Goal: Task Accomplishment & Management: Complete application form

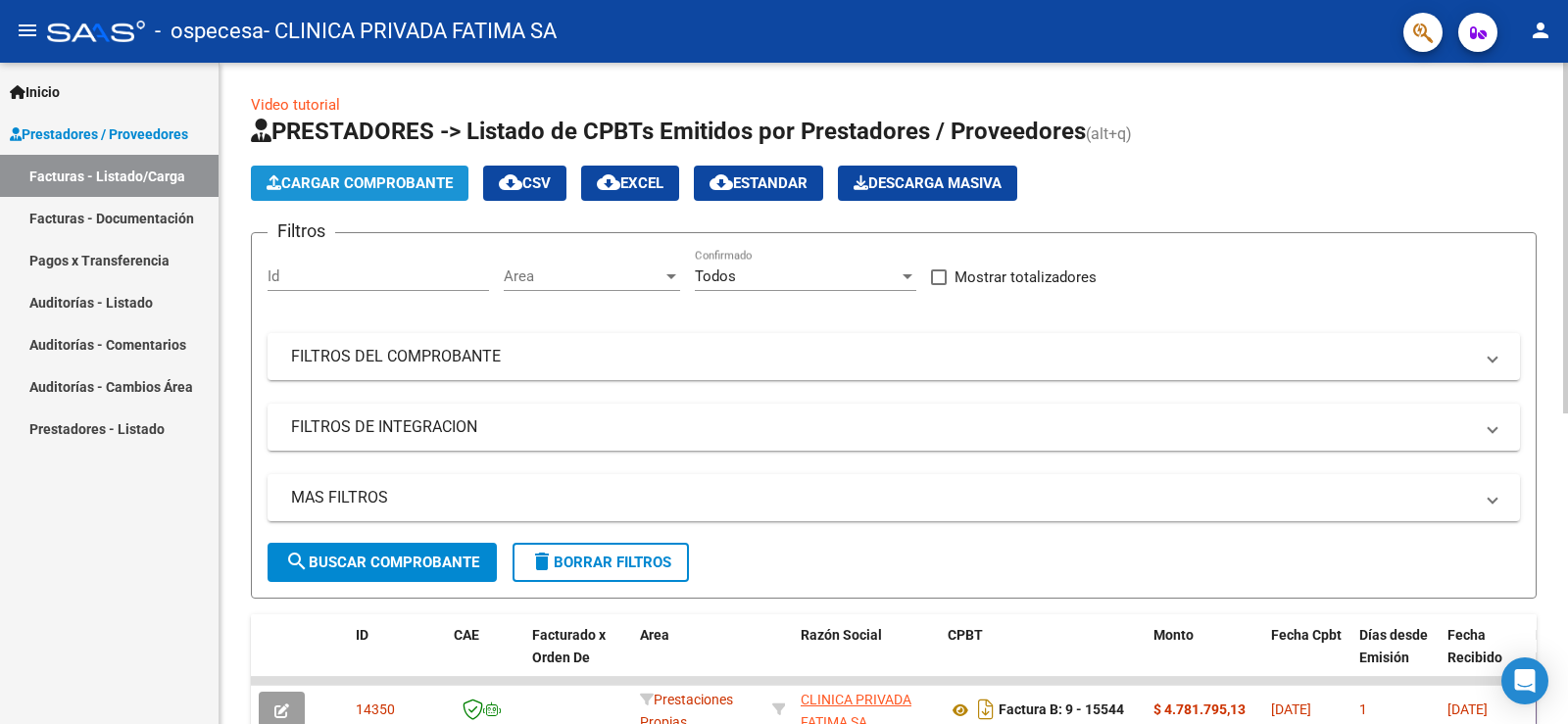
click at [363, 184] on span "Cargar Comprobante" at bounding box center [359, 183] width 186 height 18
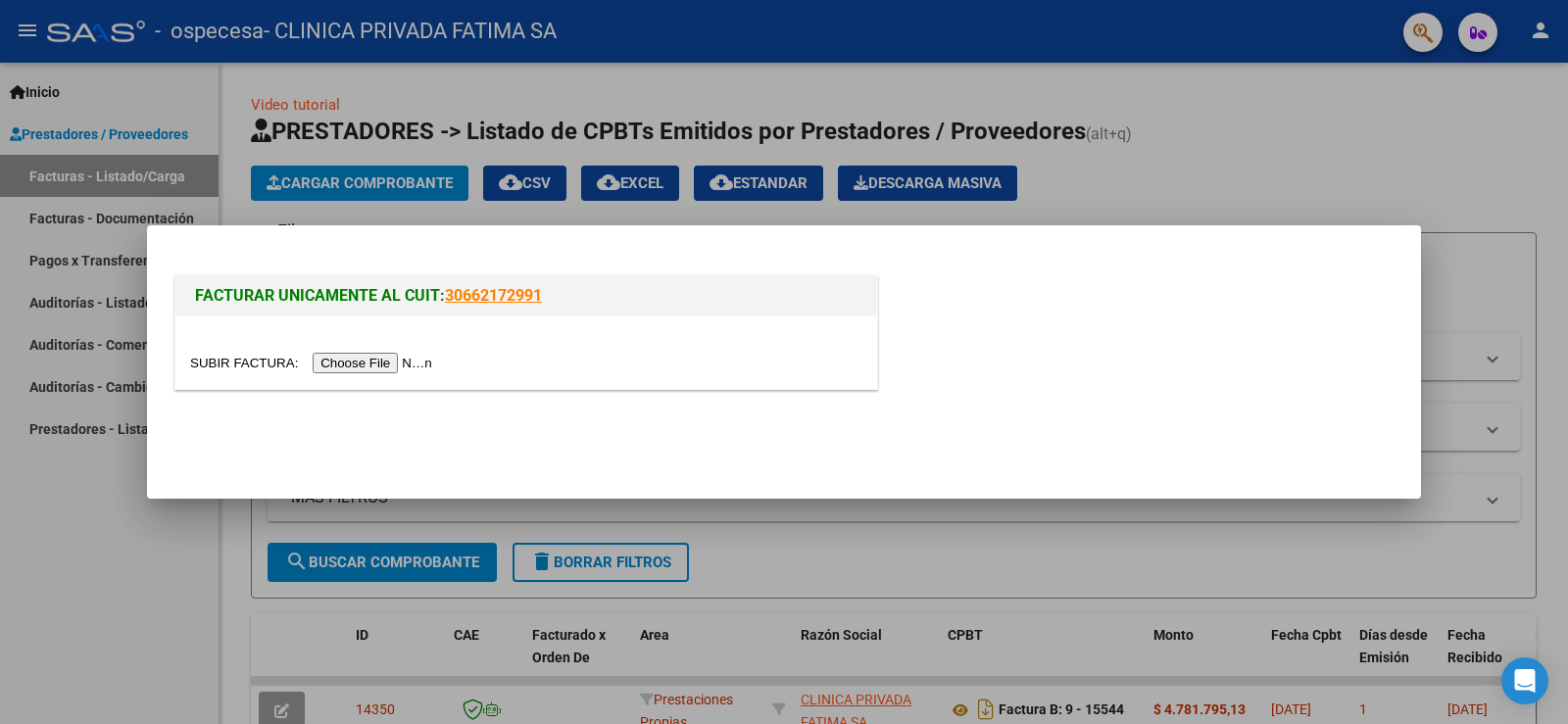
click at [373, 361] on input "file" at bounding box center [314, 363] width 248 height 21
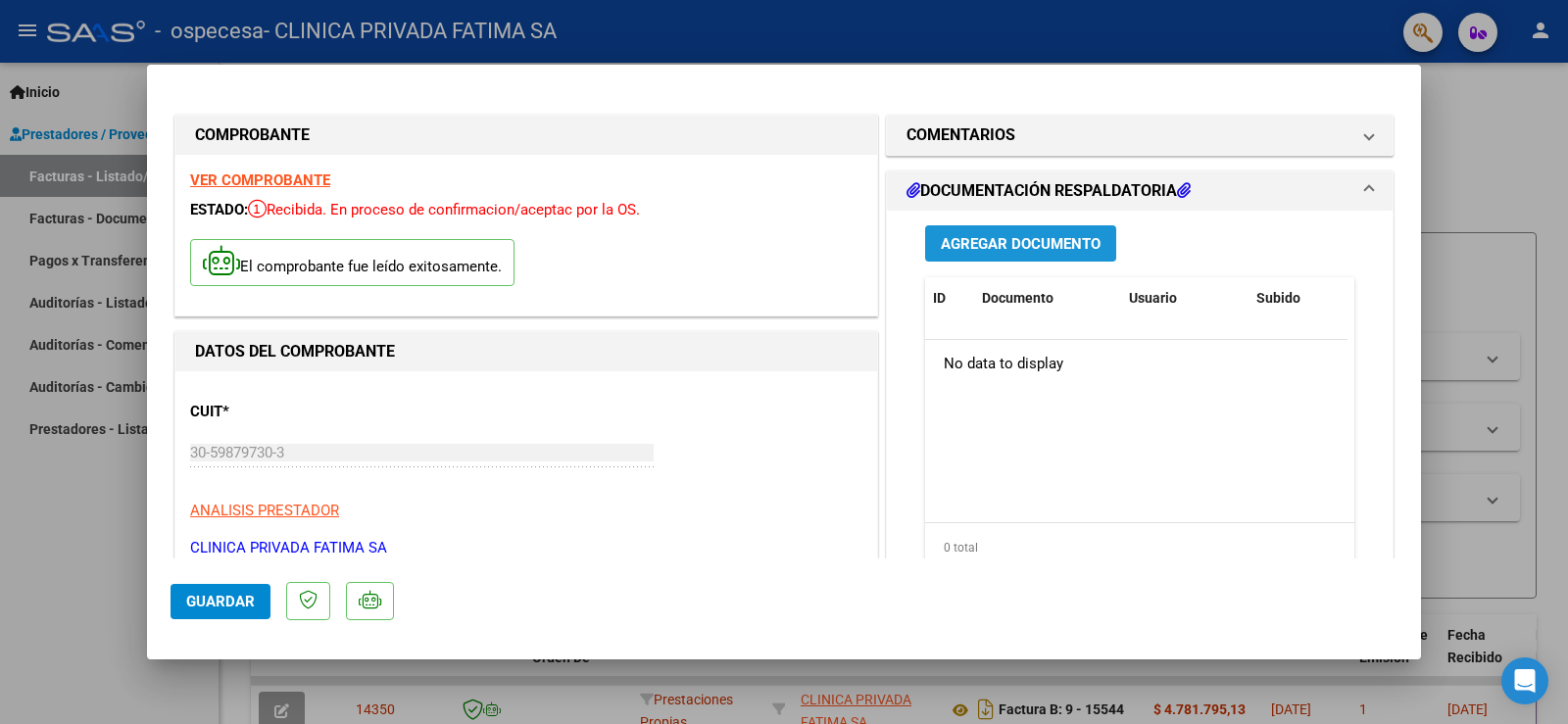
click at [1007, 239] on span "Agregar Documento" at bounding box center [1021, 244] width 160 height 18
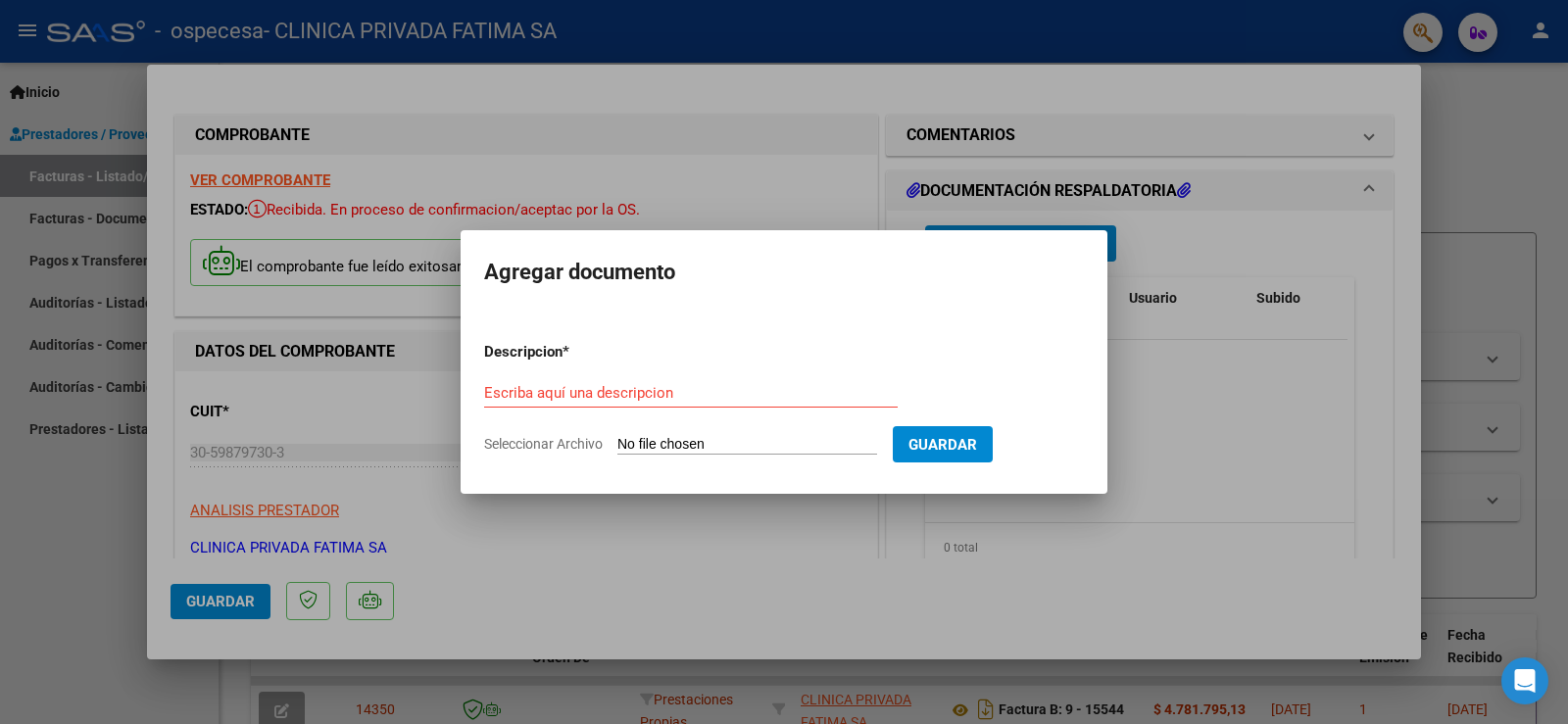
click at [695, 447] on input "Seleccionar Archivo" at bounding box center [747, 445] width 259 height 19
type input "C:\fakepath\CERAMICA GUARD. 08-2025.pdf"
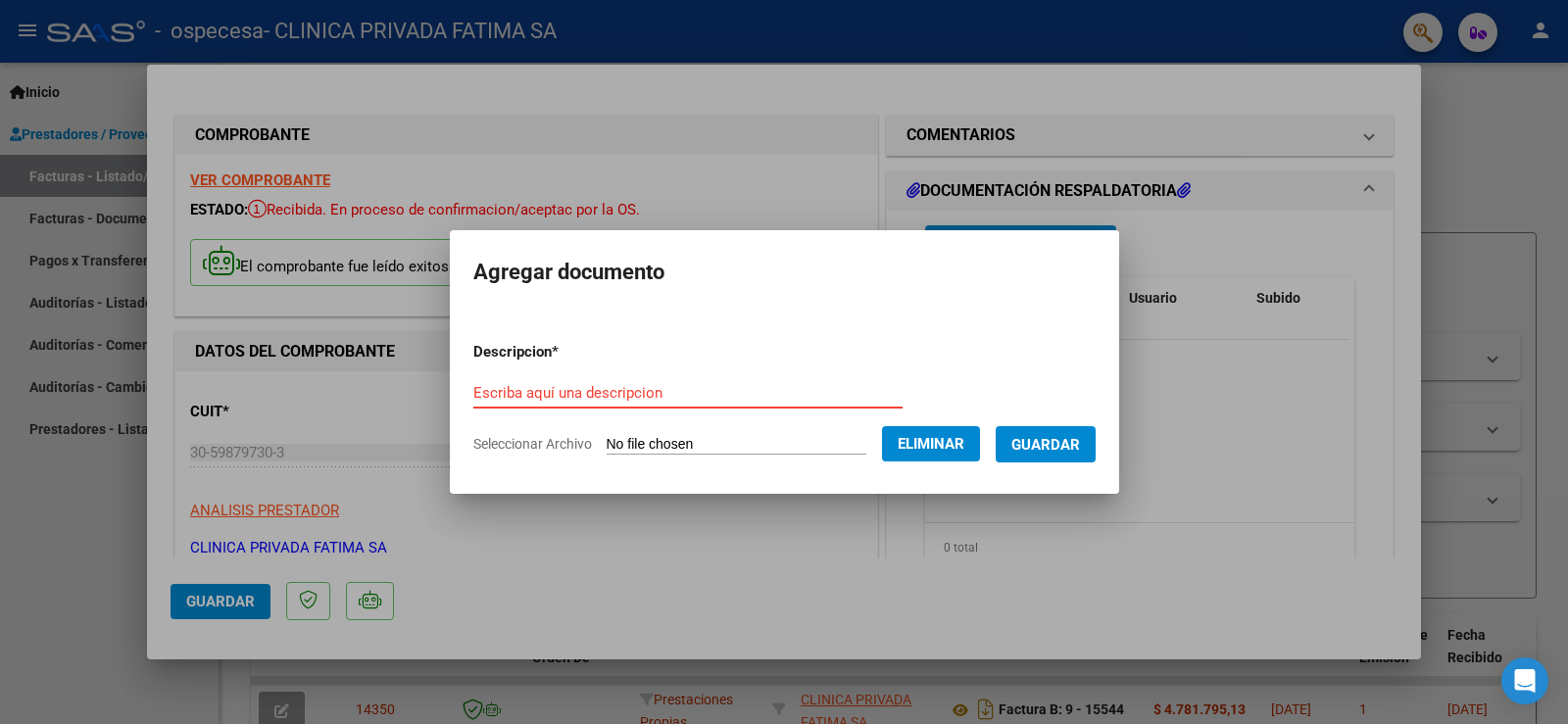
click at [504, 395] on input "Escriba aquí una descripcion" at bounding box center [687, 393] width 429 height 18
click at [450, 390] on mat-dialog-content "Descripcion * guardia 08-2025 Escriba aquí una descripcion Seleccionar Archivo …" at bounding box center [784, 390] width 670 height 159
click at [473, 393] on input "guardia 08-2025" at bounding box center [687, 393] width 429 height 18
type input "facturacion ambulatoria guardia 08-2025"
click at [1066, 444] on span "Guardar" at bounding box center [1045, 445] width 69 height 18
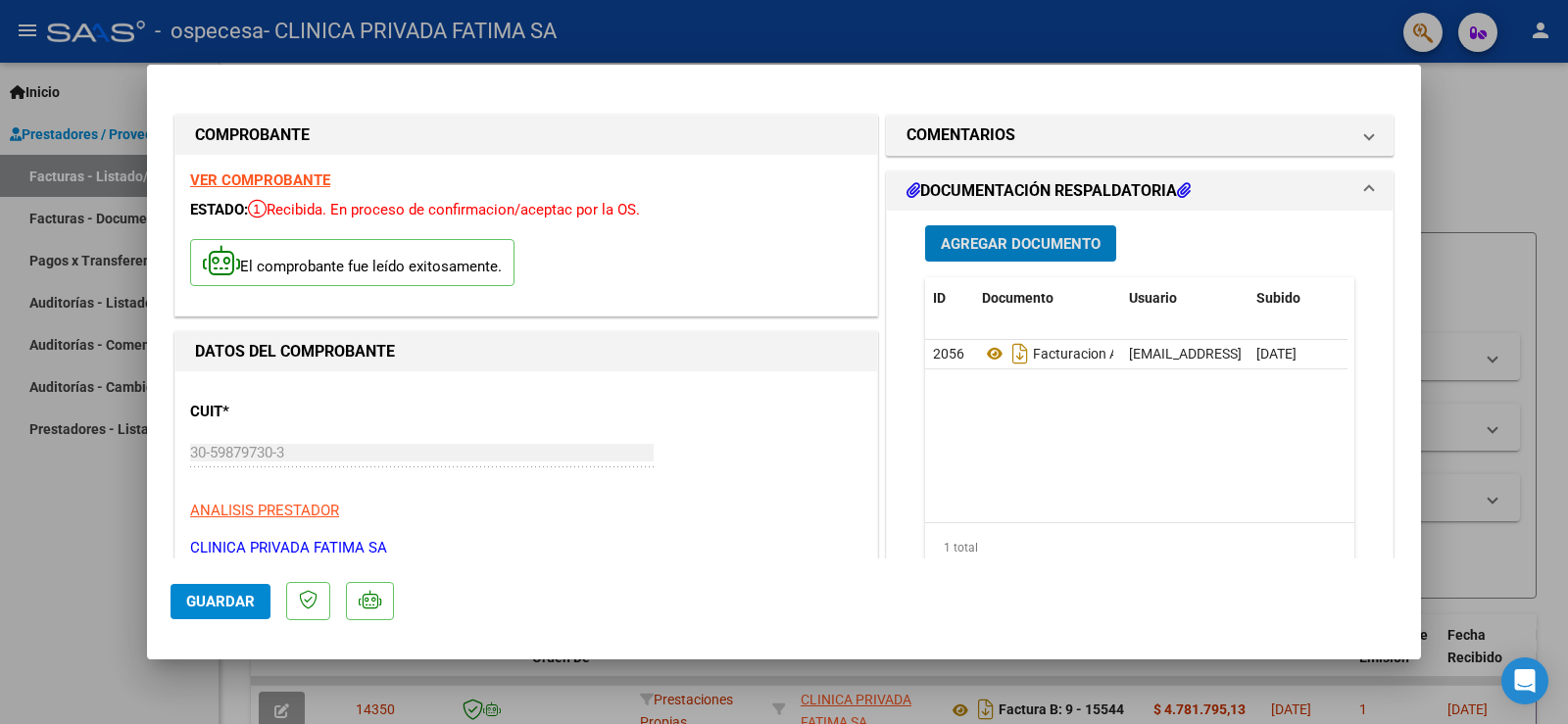
click at [222, 598] on span "Guardar" at bounding box center [221, 602] width 69 height 18
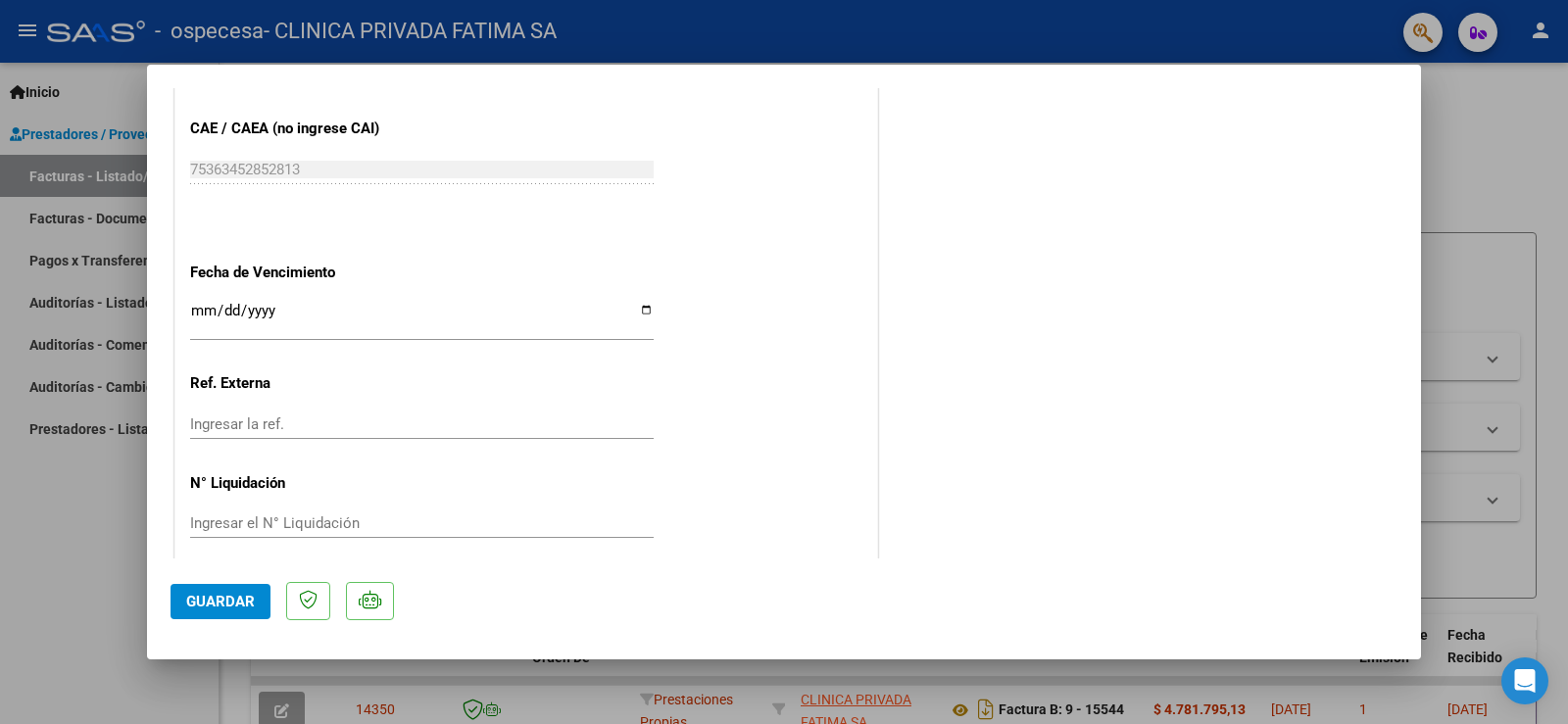
scroll to position [1096, 0]
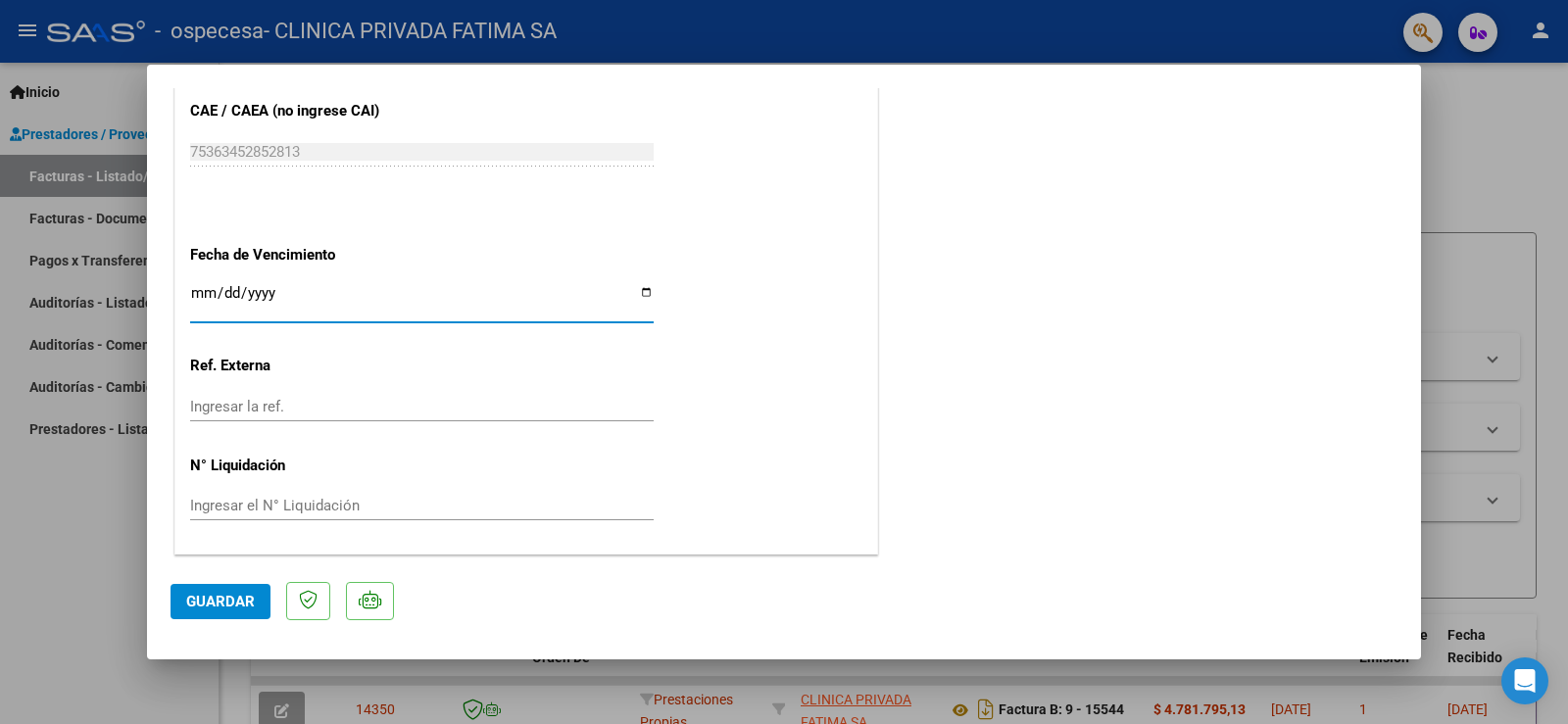
click at [204, 293] on input "Ingresar la fecha" at bounding box center [422, 301] width 463 height 32
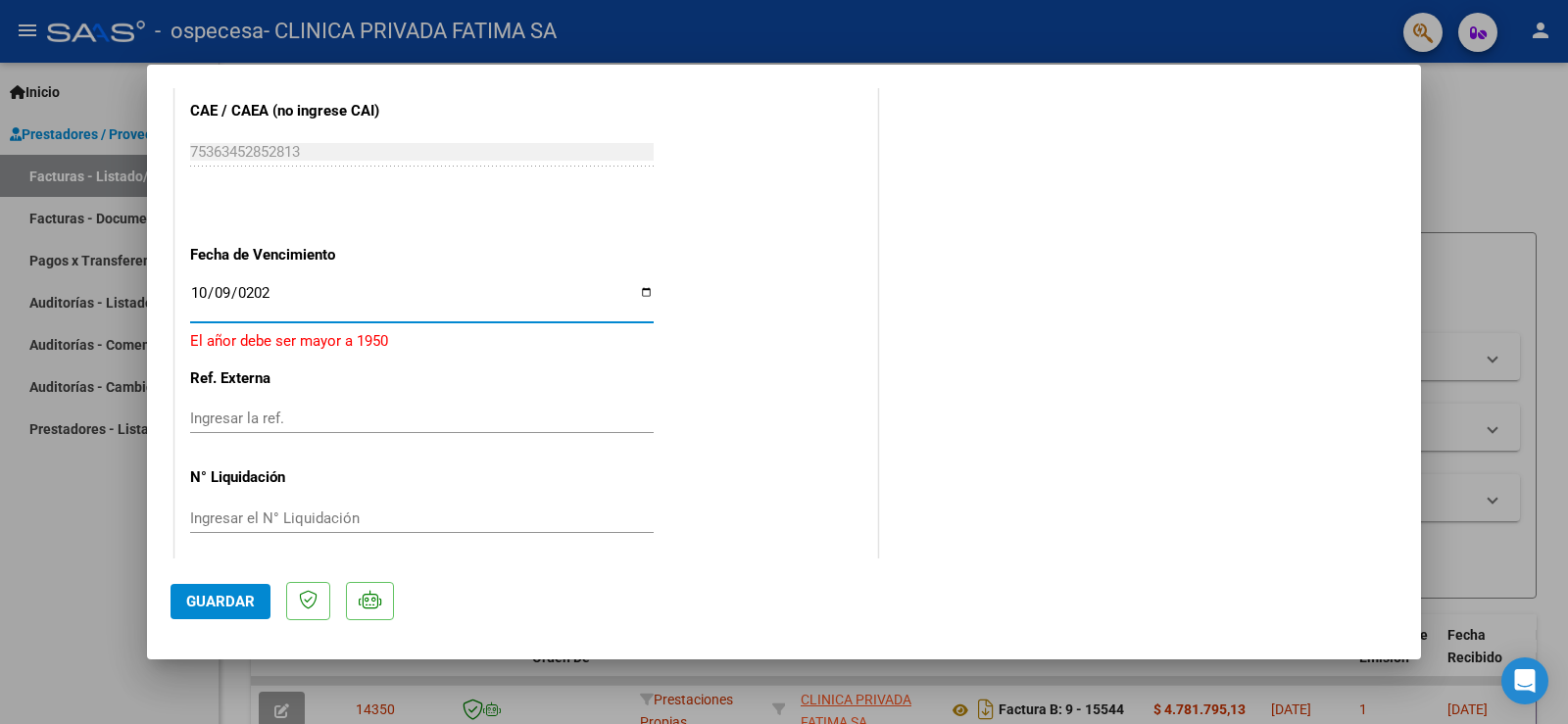
type input "[DATE]"
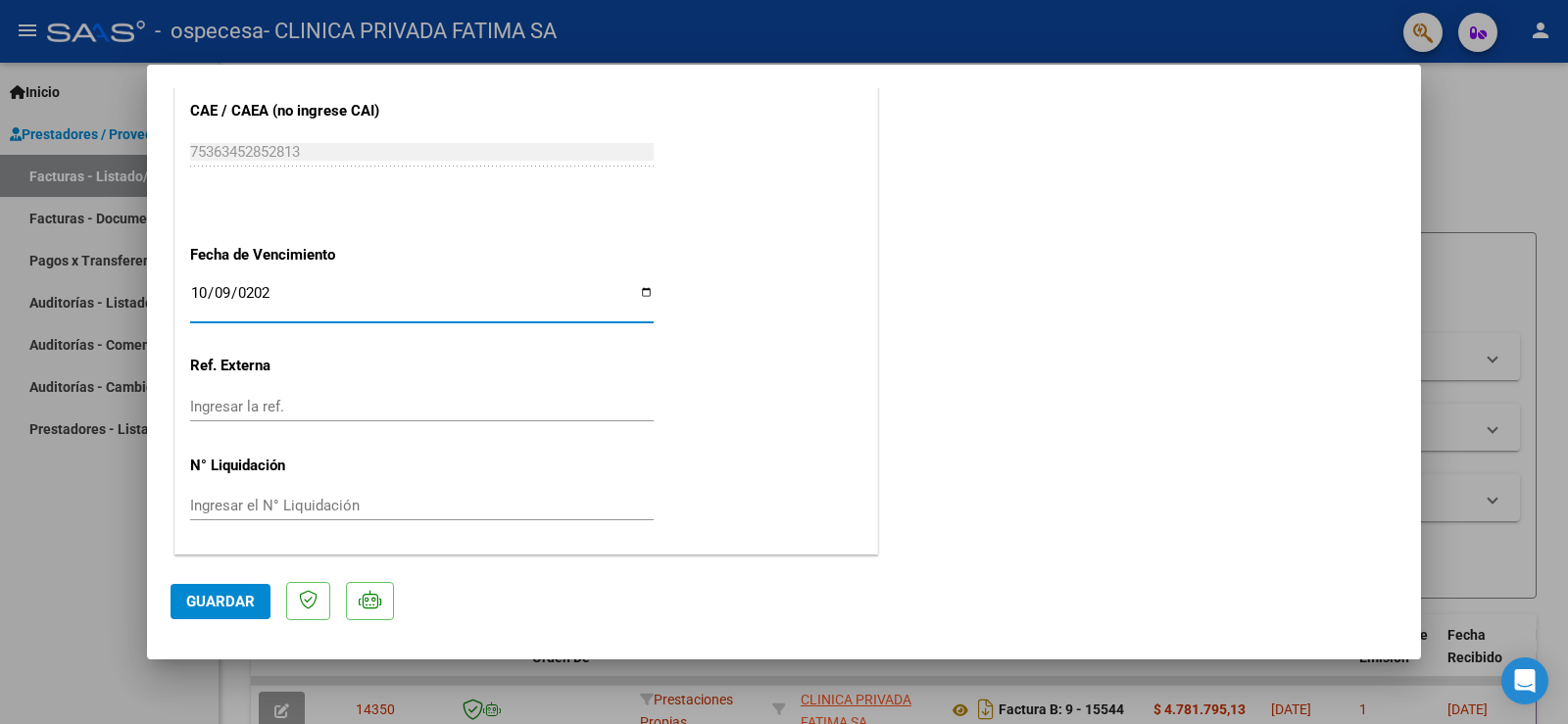
click at [224, 599] on span "Guardar" at bounding box center [221, 602] width 69 height 18
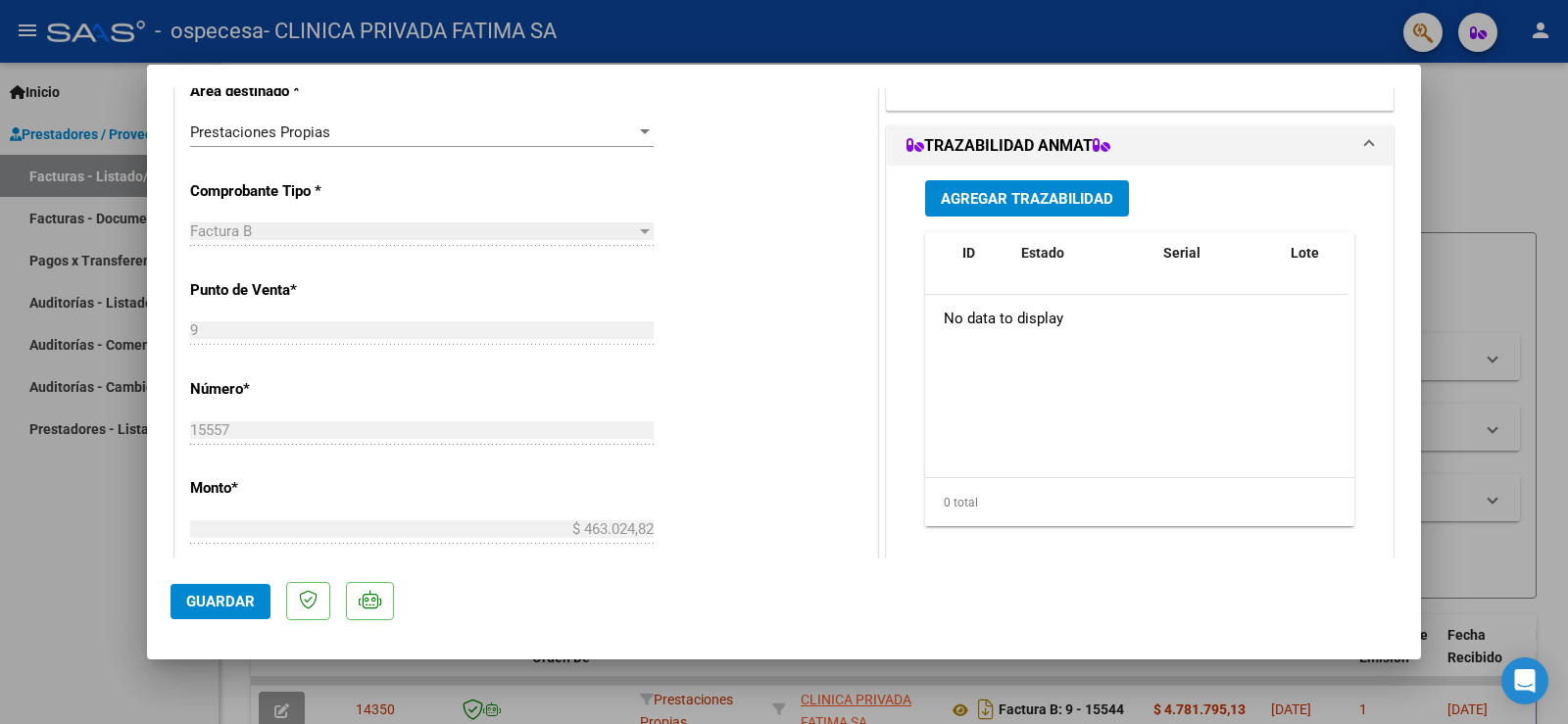
scroll to position [0, 0]
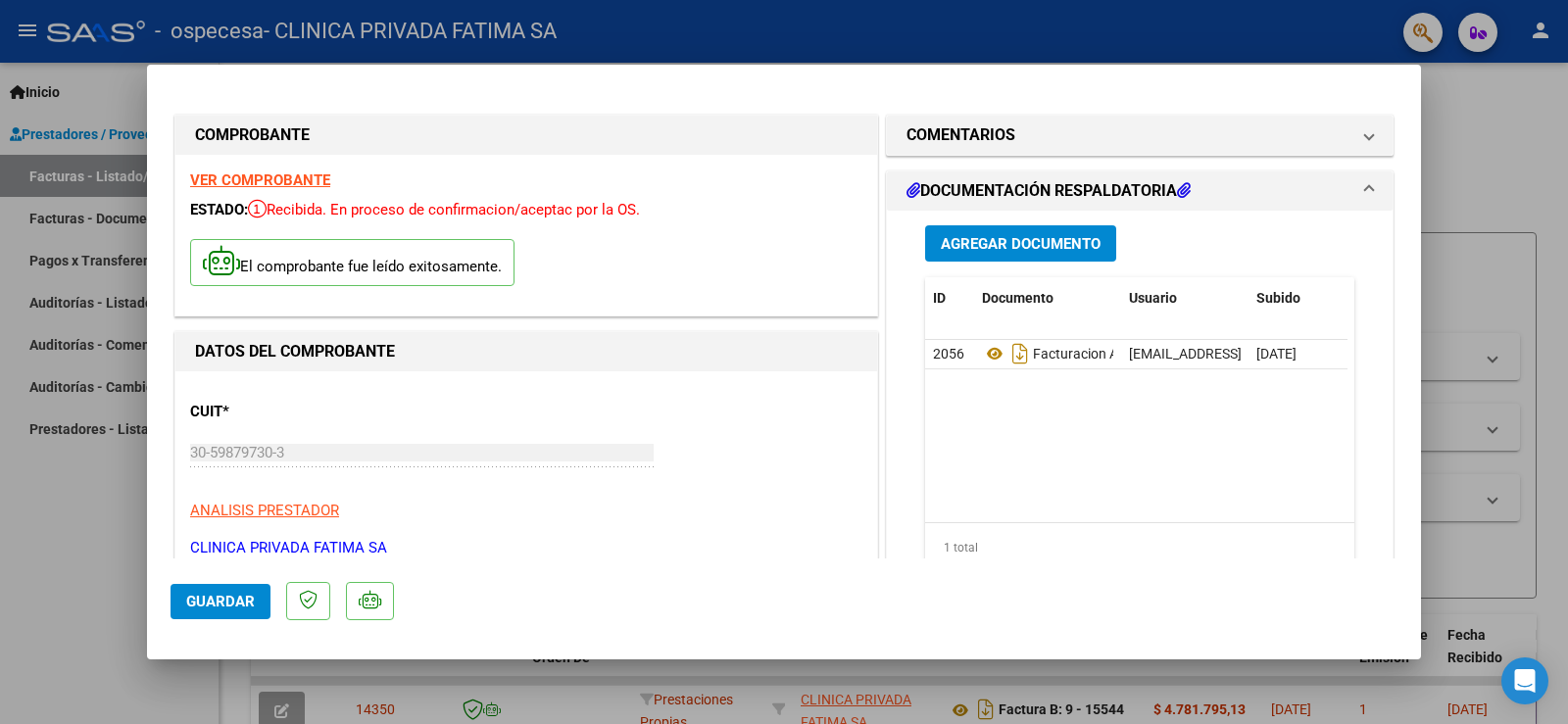
click at [107, 574] on div at bounding box center [784, 362] width 1568 height 724
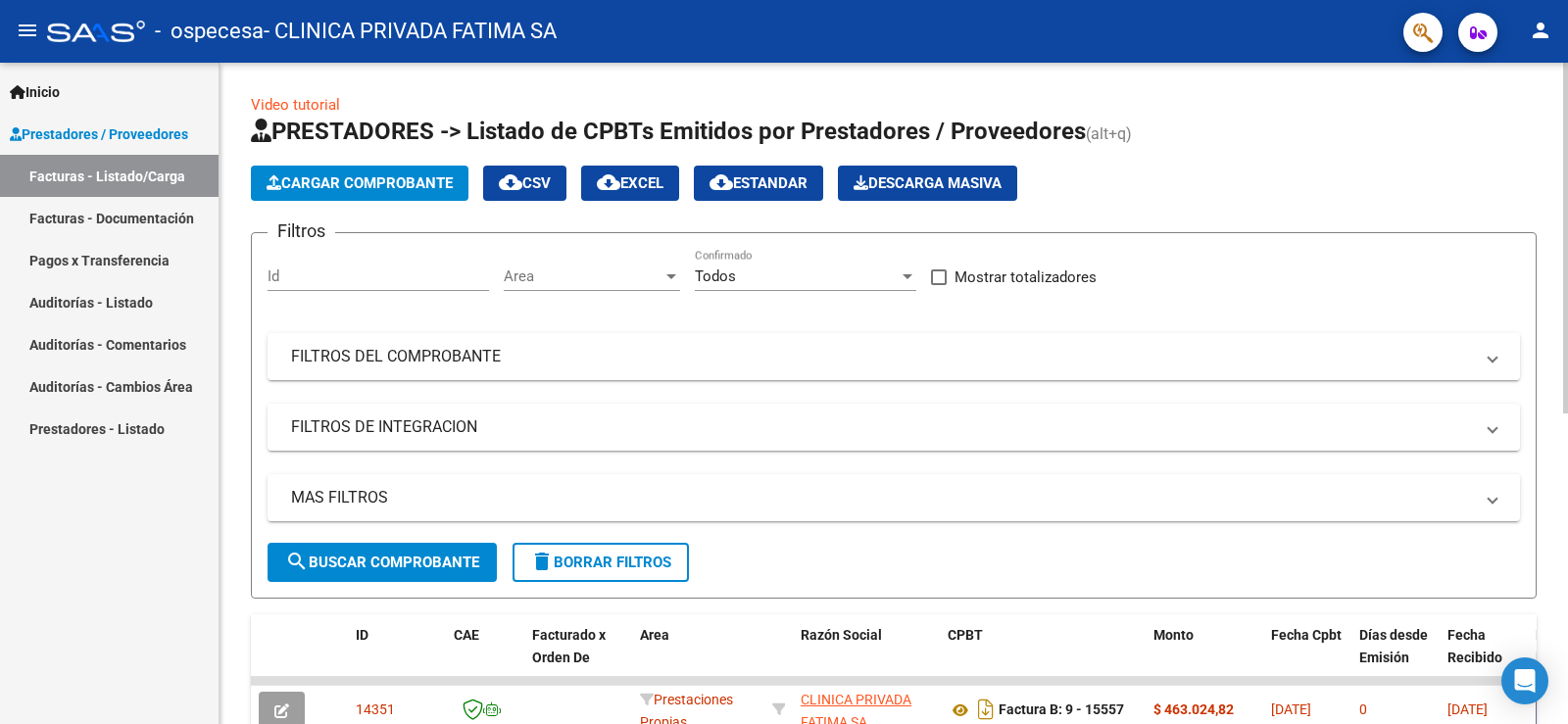
click at [368, 186] on span "Cargar Comprobante" at bounding box center [359, 183] width 186 height 18
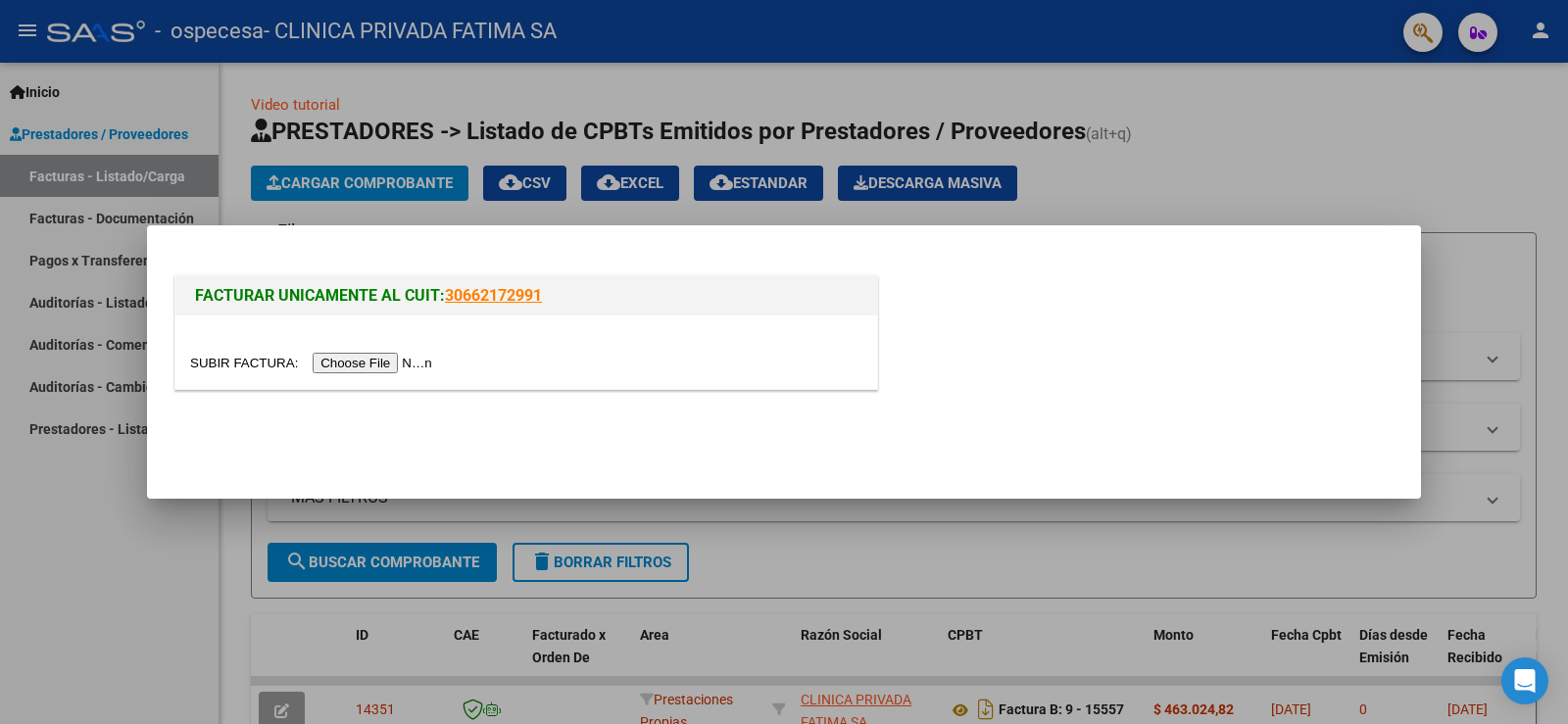
click at [341, 364] on input "file" at bounding box center [314, 363] width 248 height 21
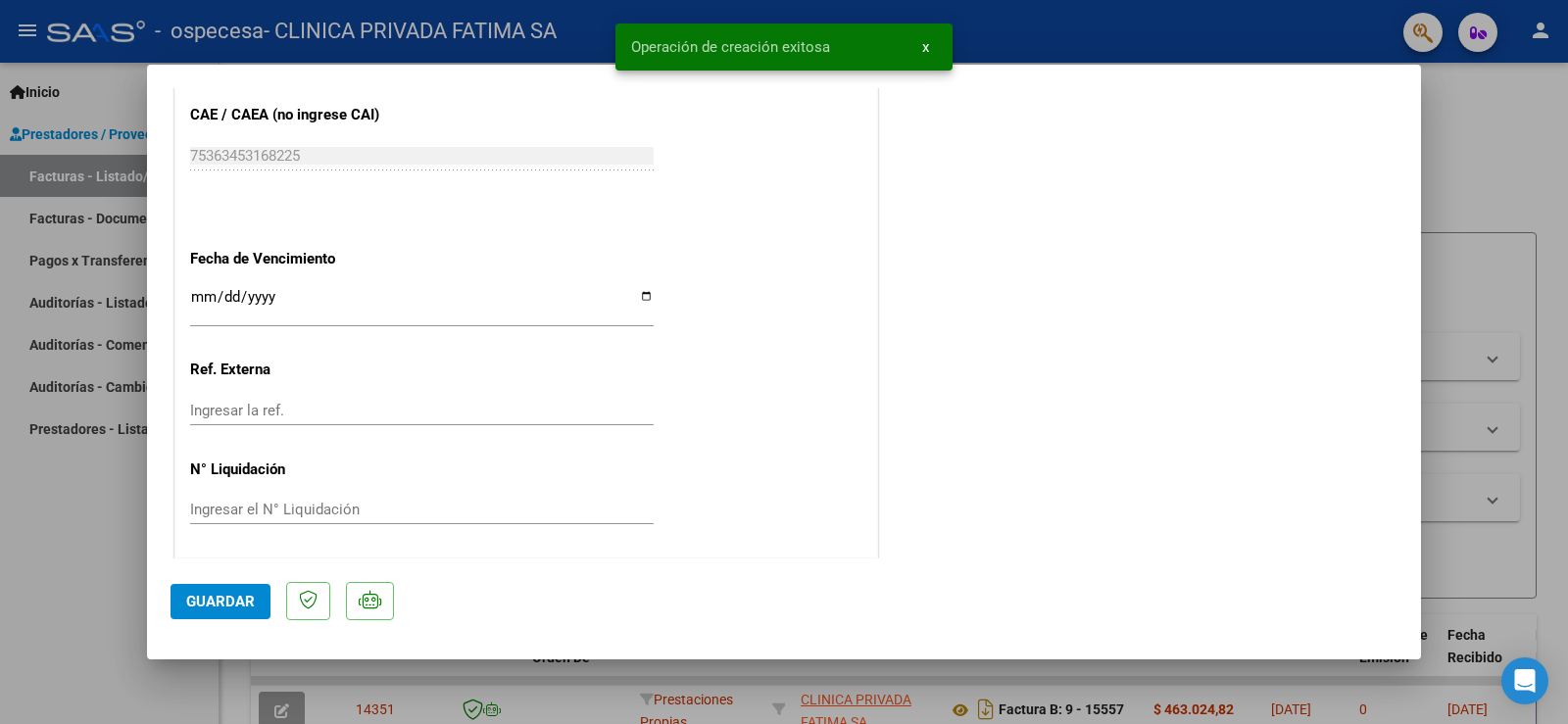
scroll to position [1096, 0]
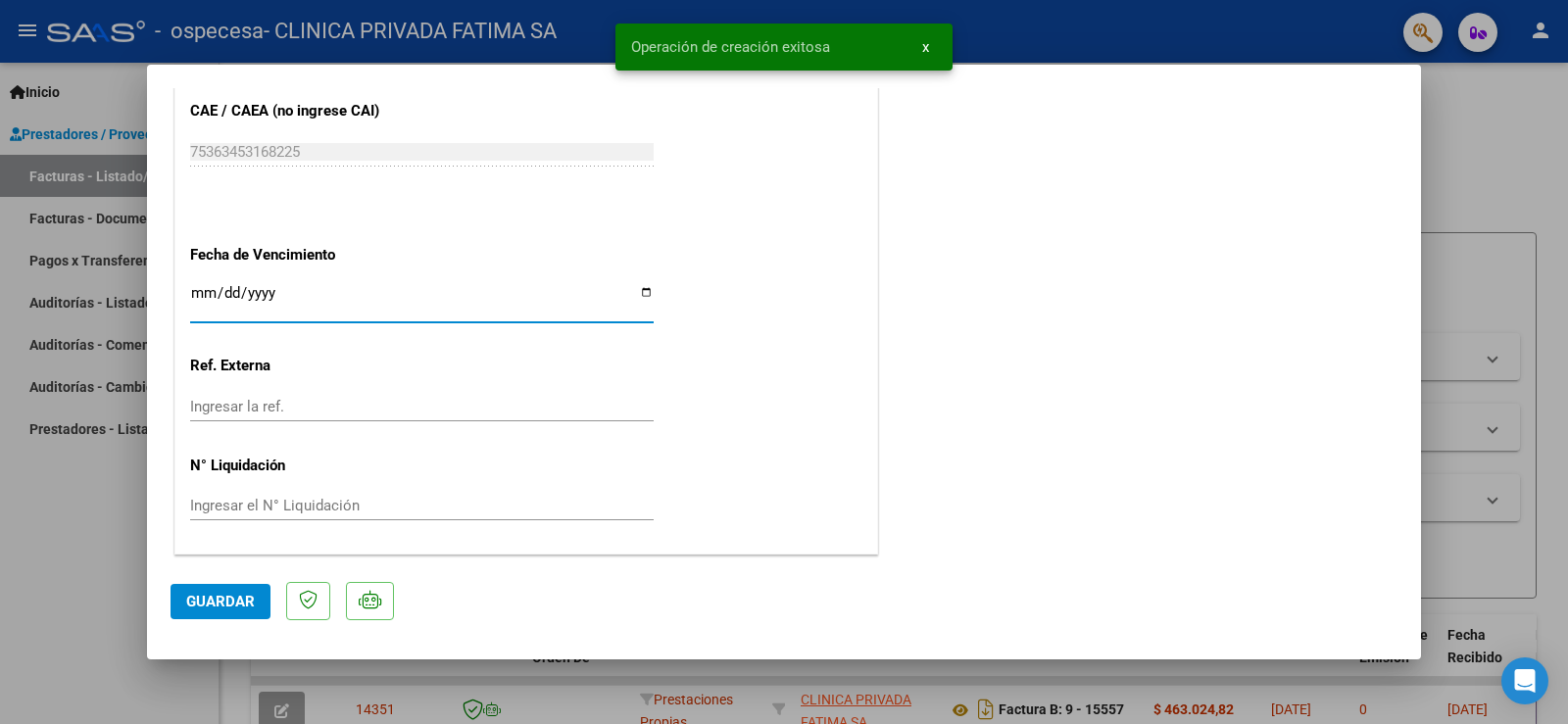
click at [197, 294] on input "Ingresar la fecha" at bounding box center [422, 301] width 463 height 32
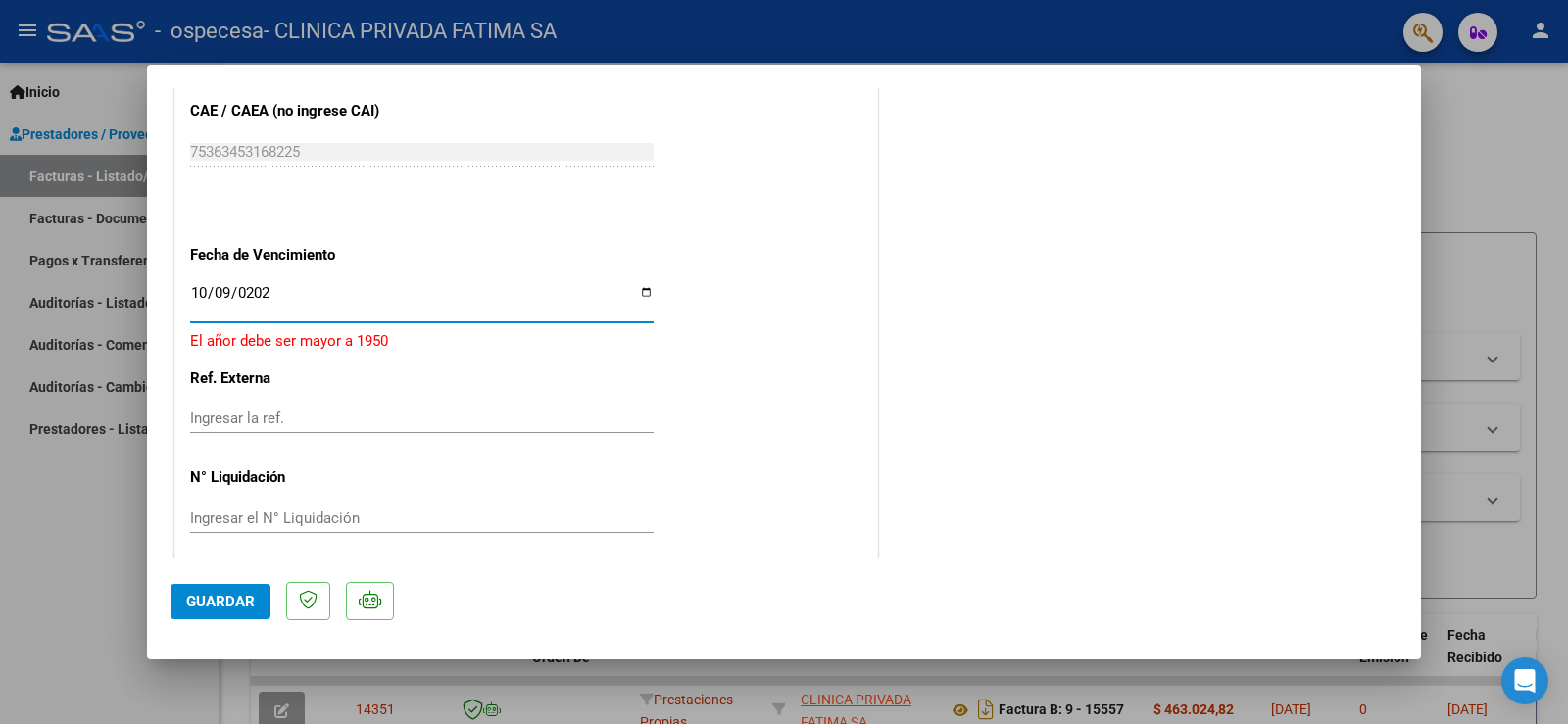
type input "[DATE]"
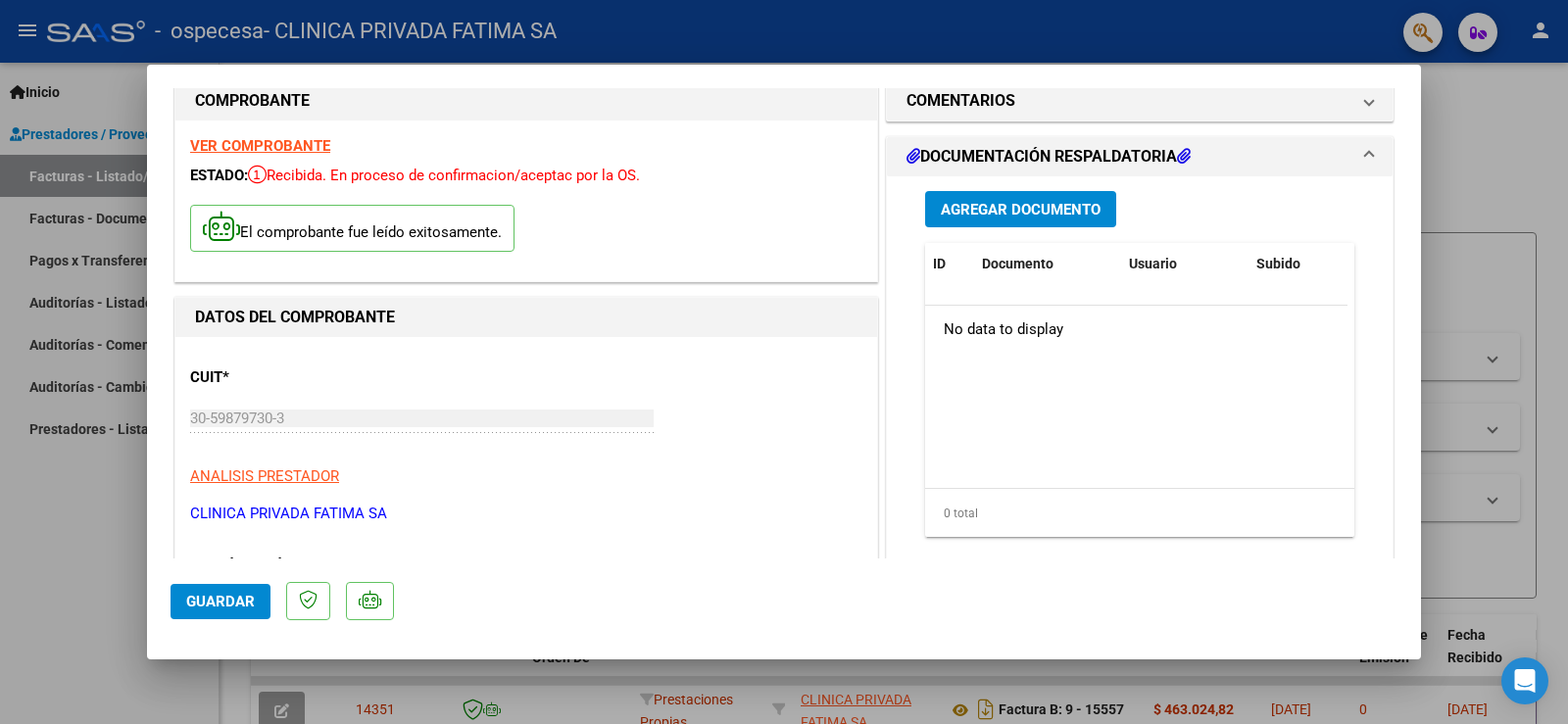
scroll to position [0, 0]
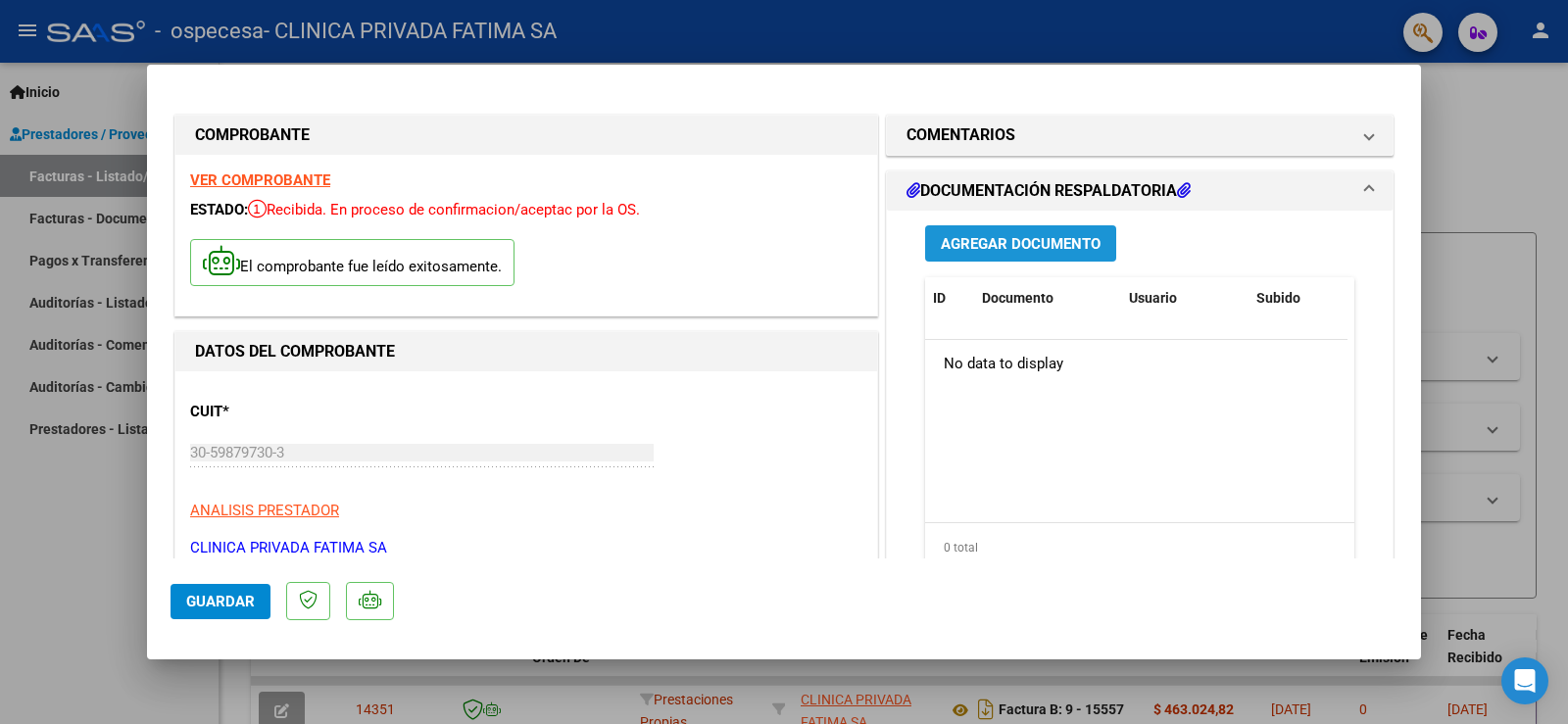
click at [988, 238] on span "Agregar Documento" at bounding box center [1021, 244] width 160 height 18
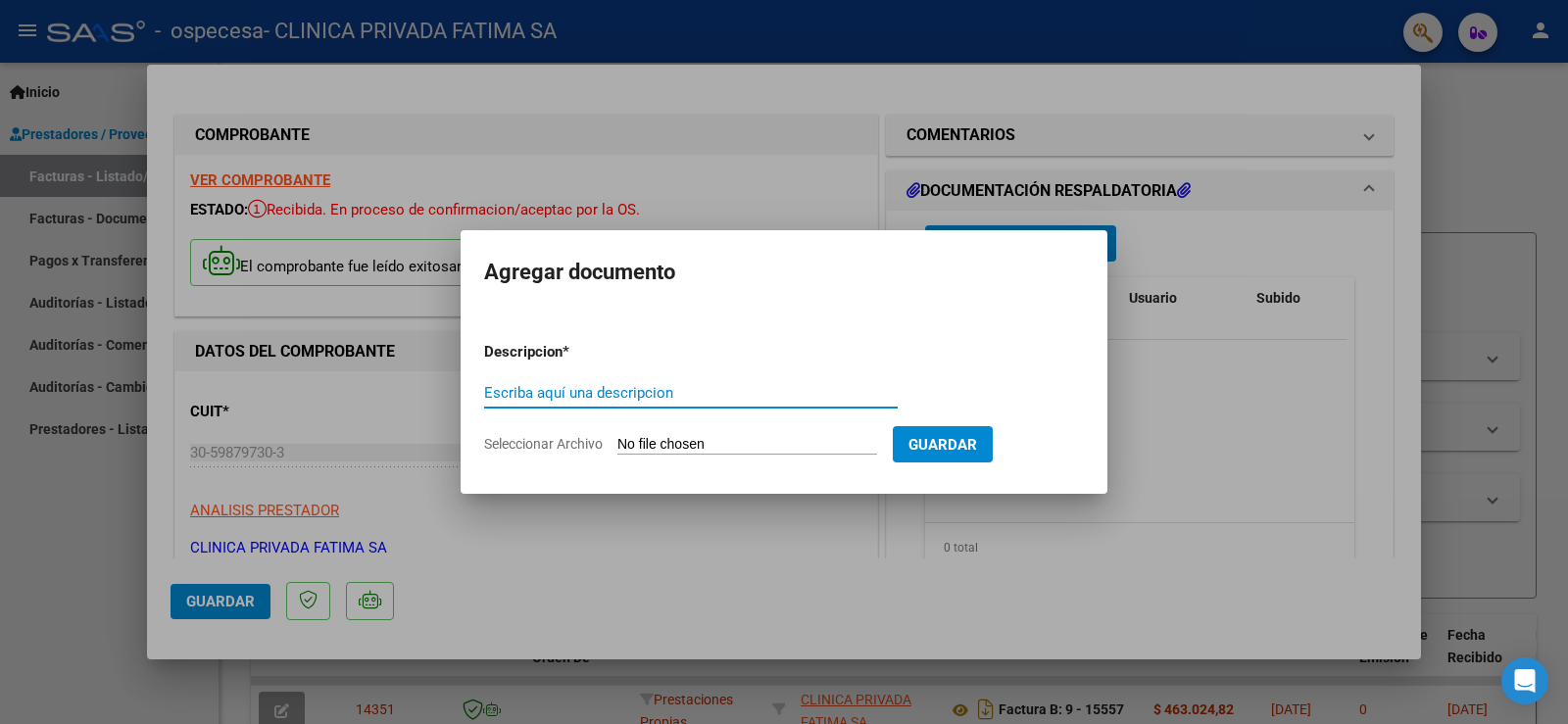
click at [646, 447] on input "Seleccionar Archivo" at bounding box center [747, 445] width 259 height 19
type input "C:\fakepath\CERAMICA ESP. 08-2025.pdf"
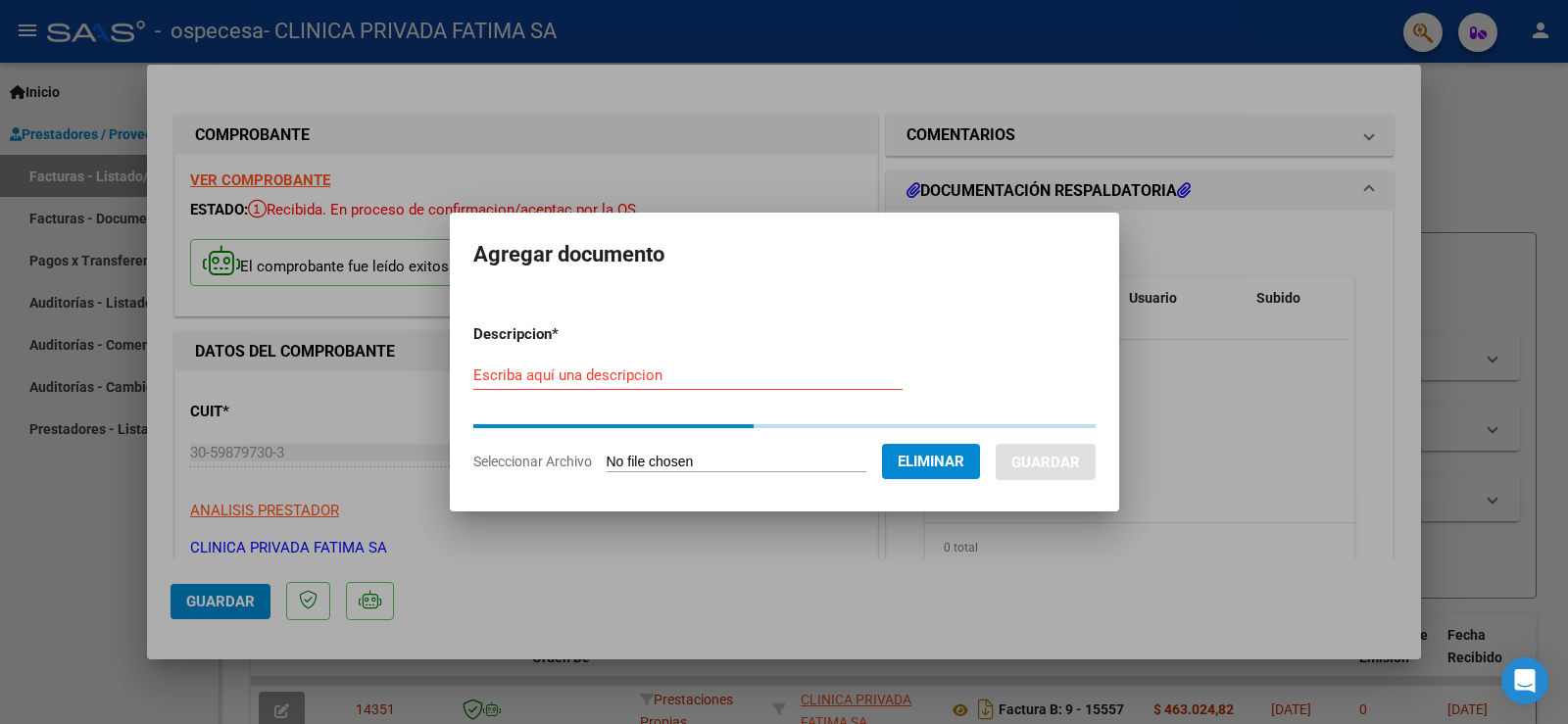
click at [485, 374] on input "Escriba aquí una descripcion" at bounding box center [687, 376] width 429 height 18
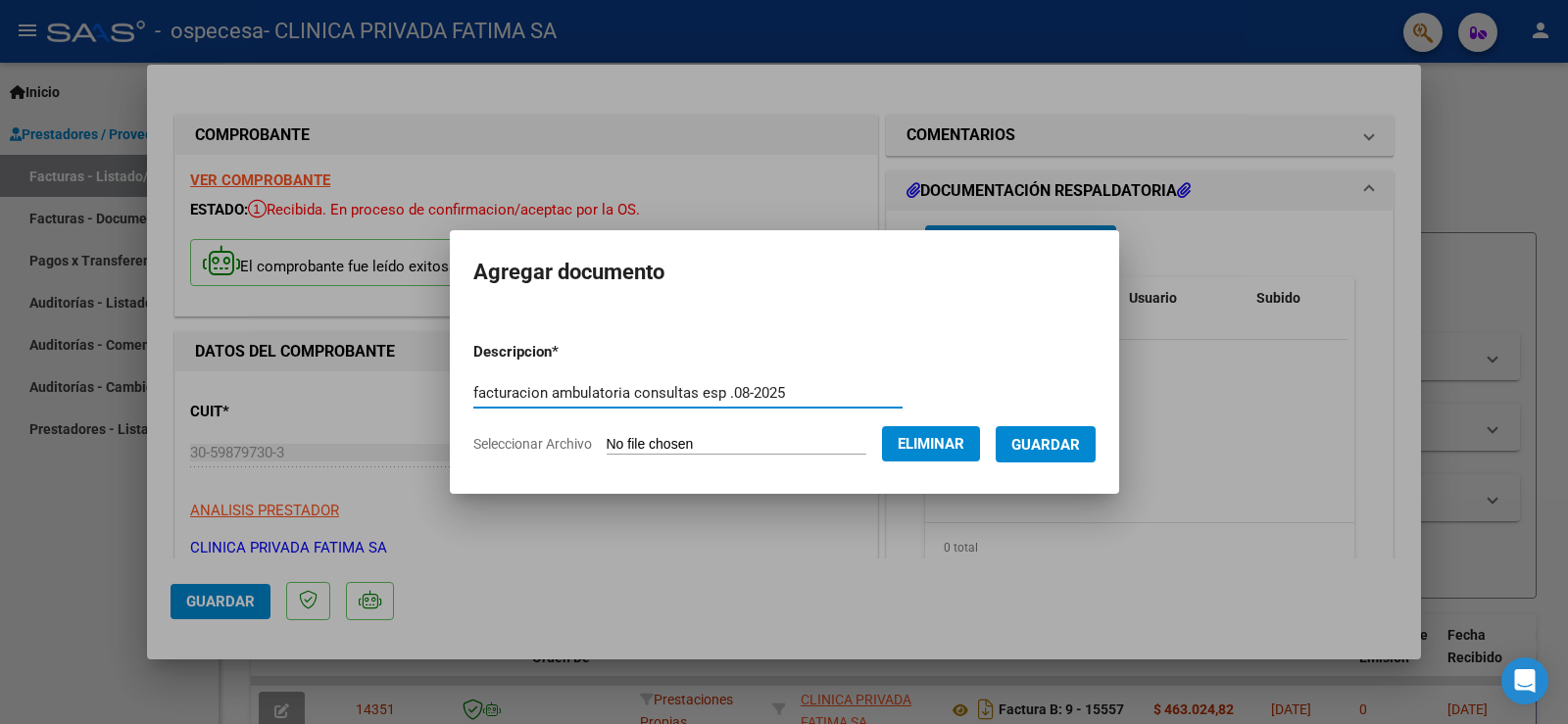
click at [494, 397] on input "facturacion ambulatoria consultas esp .08-2025" at bounding box center [687, 393] width 429 height 18
type input "facturación ambulatoria consultas esp .08-2025"
click at [1054, 446] on span "Guardar" at bounding box center [1045, 445] width 69 height 18
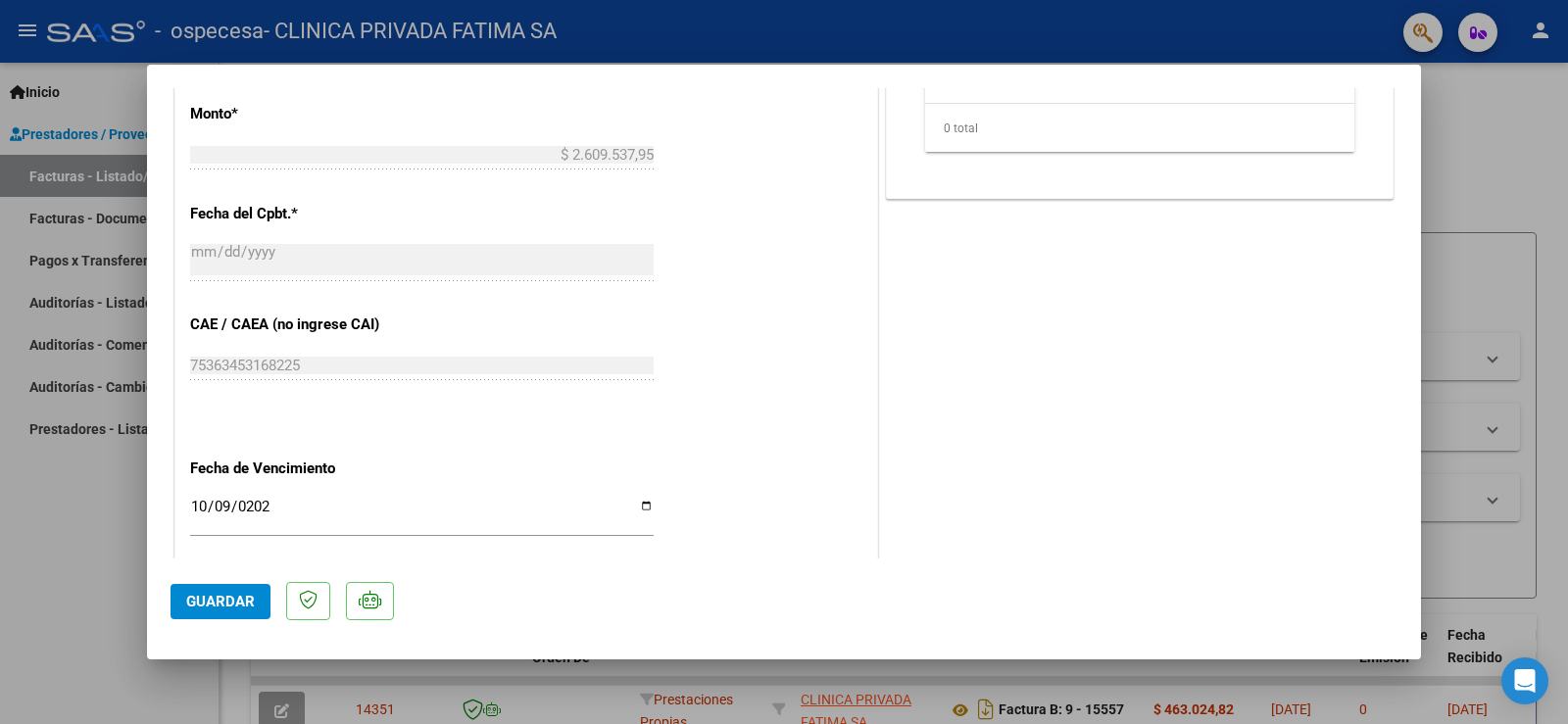
scroll to position [1096, 0]
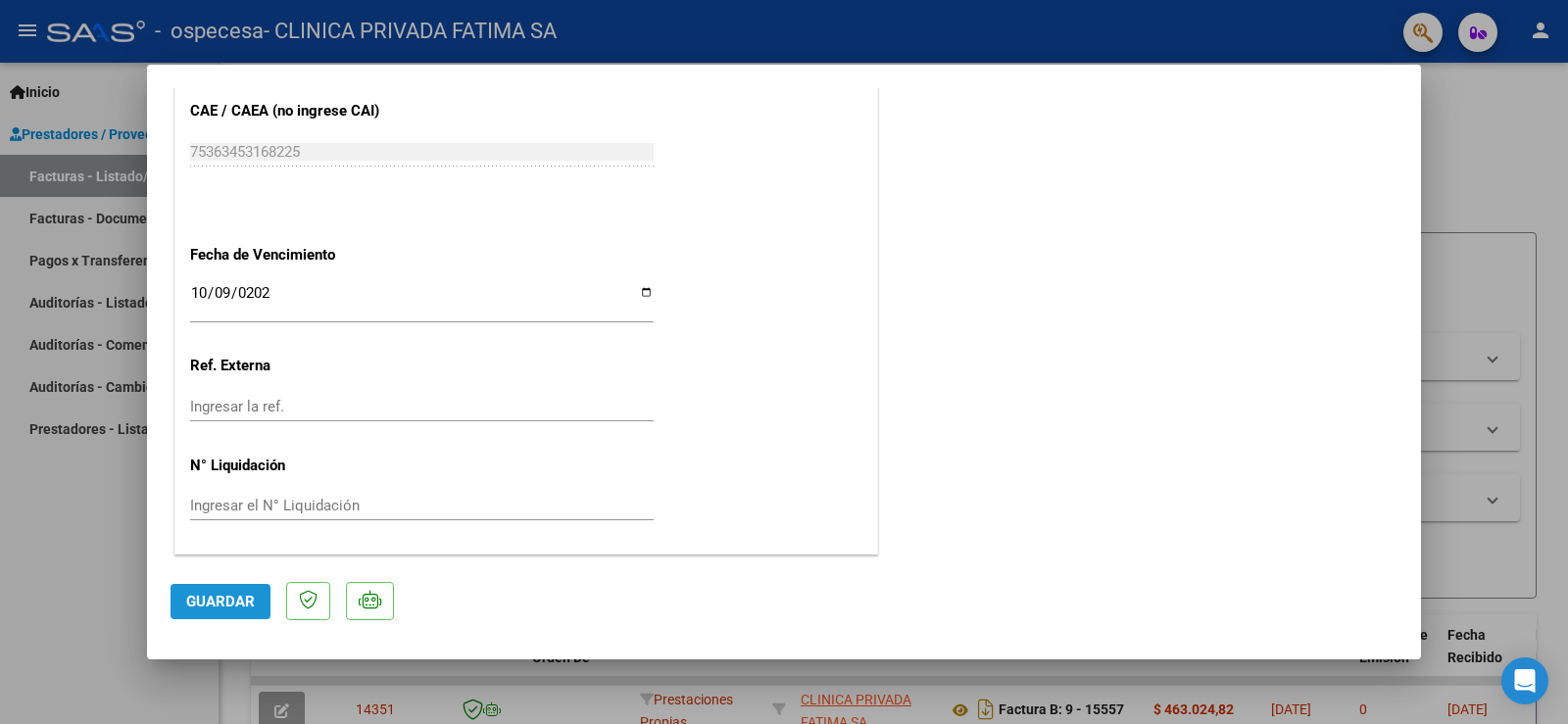
click at [225, 598] on span "Guardar" at bounding box center [221, 602] width 69 height 18
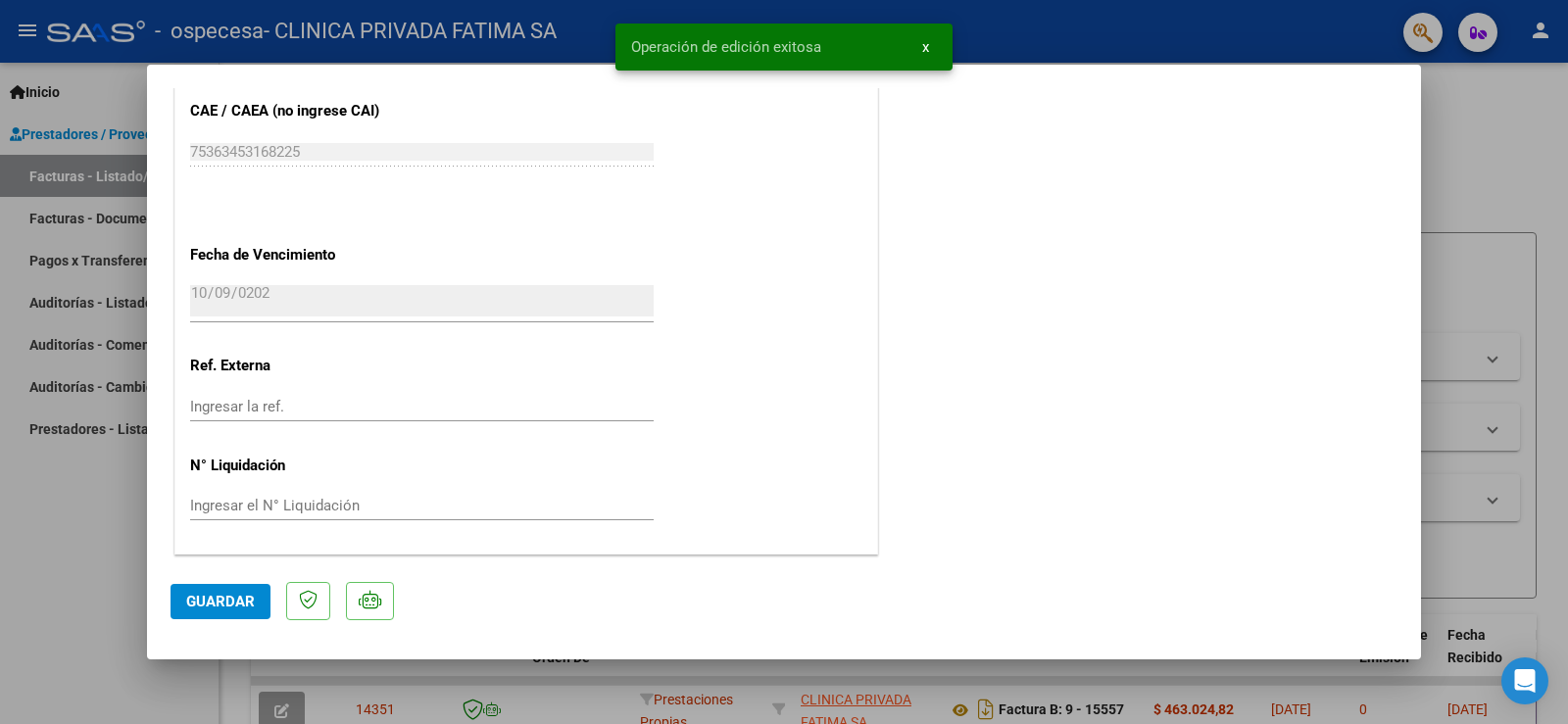
click at [1505, 148] on div at bounding box center [784, 362] width 1568 height 724
type input "$ 0,00"
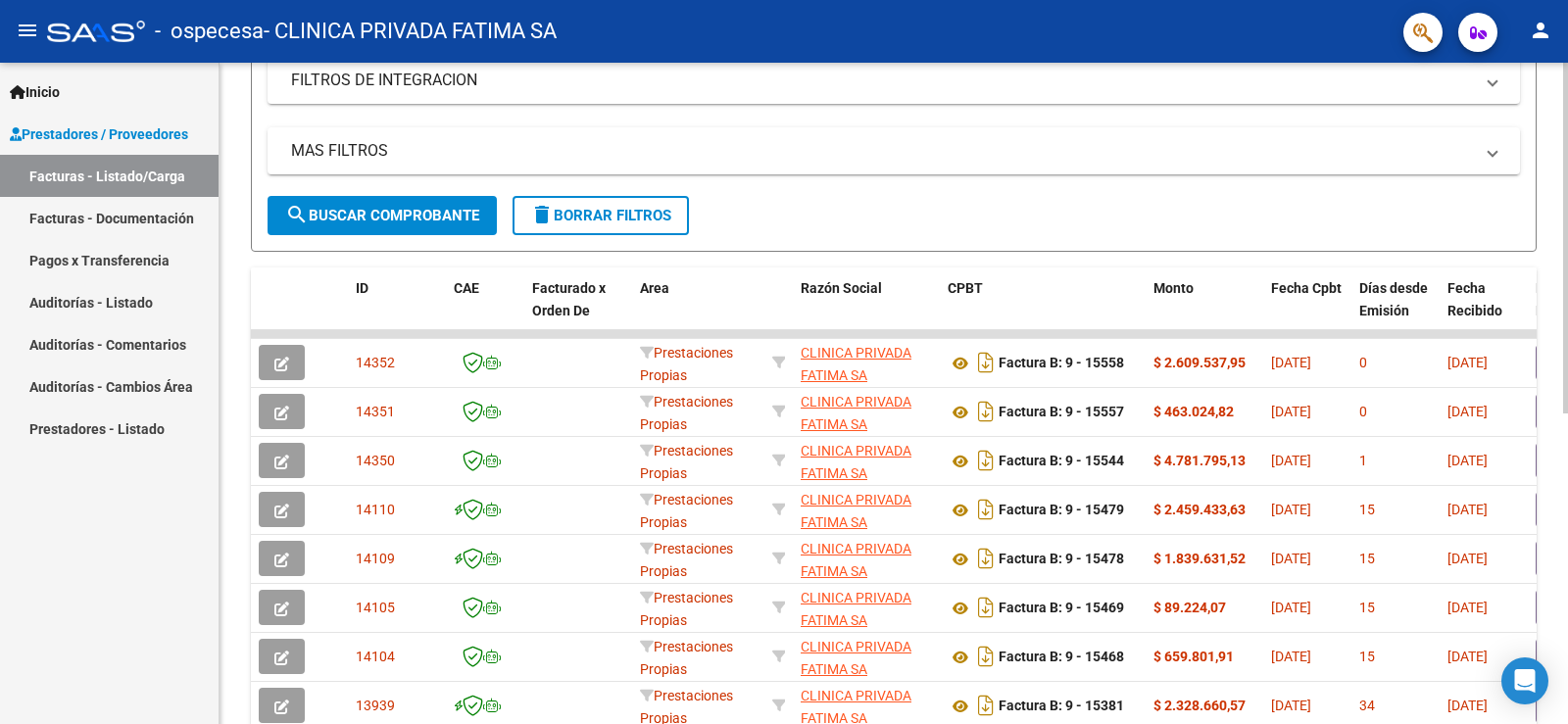
scroll to position [392, 0]
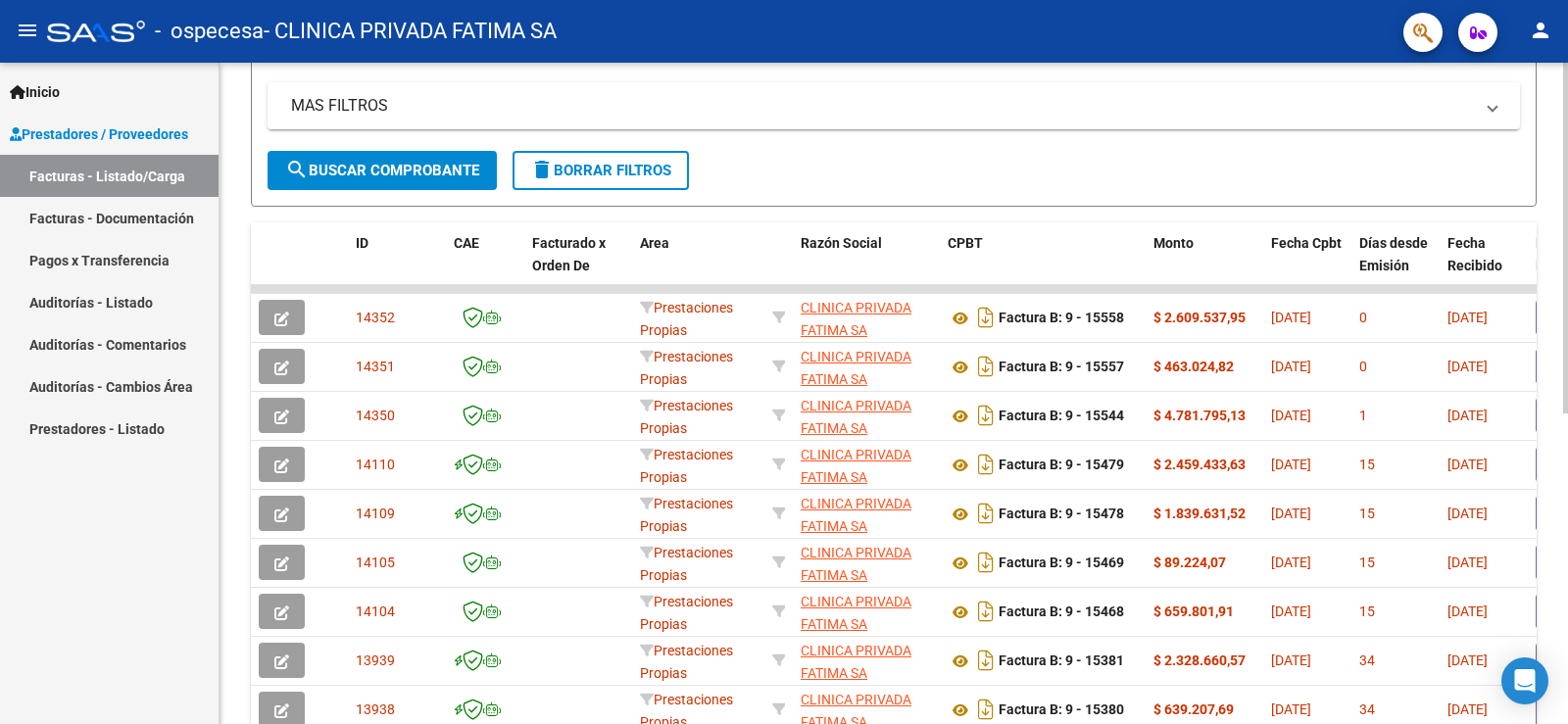
drag, startPoint x: 248, startPoint y: 303, endPoint x: 248, endPoint y: 353, distance: 50.0
click at [248, 353] on div "Video tutorial PRESTADORES -> Listado de CPBTs Emitidos por Prestadores / Prove…" at bounding box center [893, 286] width 1348 height 1232
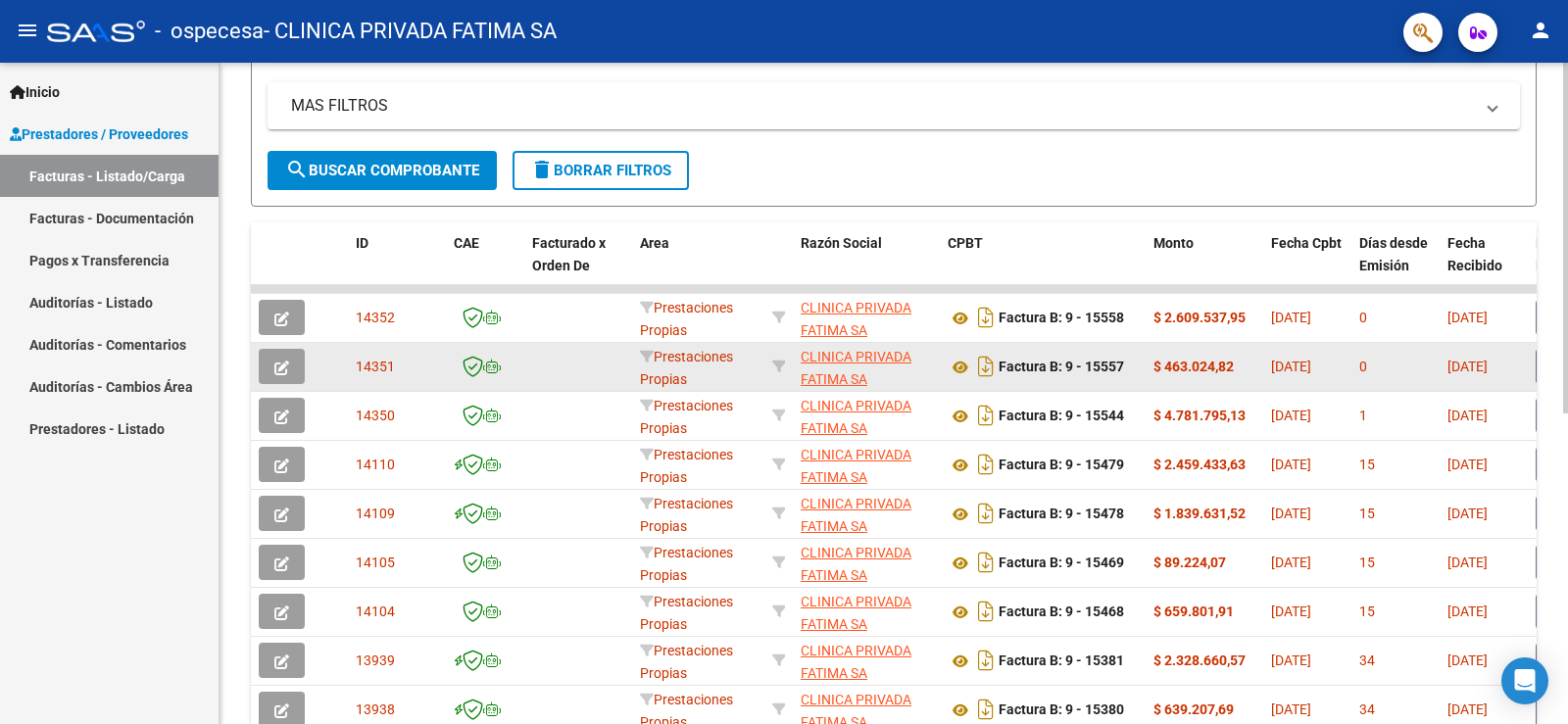
drag, startPoint x: 340, startPoint y: 321, endPoint x: 340, endPoint y: 359, distance: 38.0
click at [340, 359] on datatable-scroller "14352 Prestaciones Propias CLINICA PRIVADA [PERSON_NAME] SA 30598797303 Factura…" at bounding box center [893, 535] width 1286 height 499
